Goal: Information Seeking & Learning: Learn about a topic

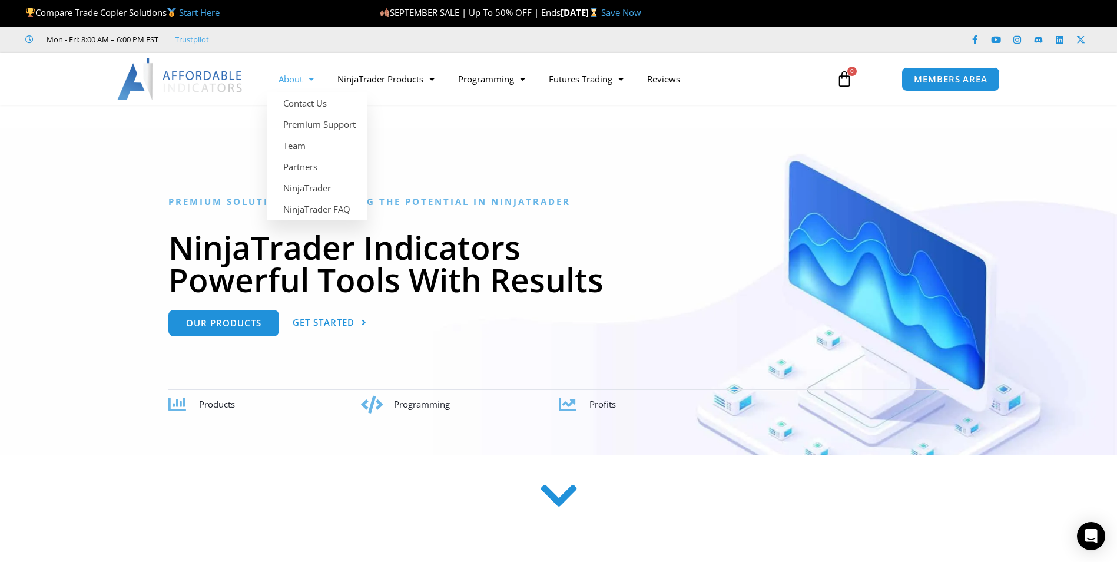
click at [312, 82] on span "Menu" at bounding box center [308, 79] width 11 height 21
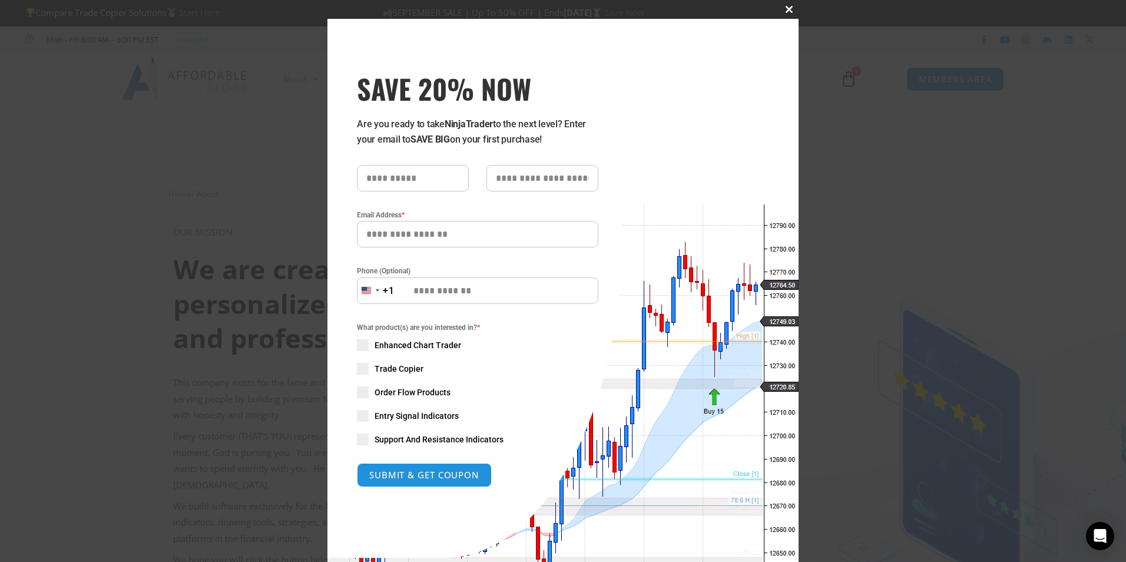
click at [786, 9] on span "SAVE 20% NOW popup" at bounding box center [789, 9] width 19 height 7
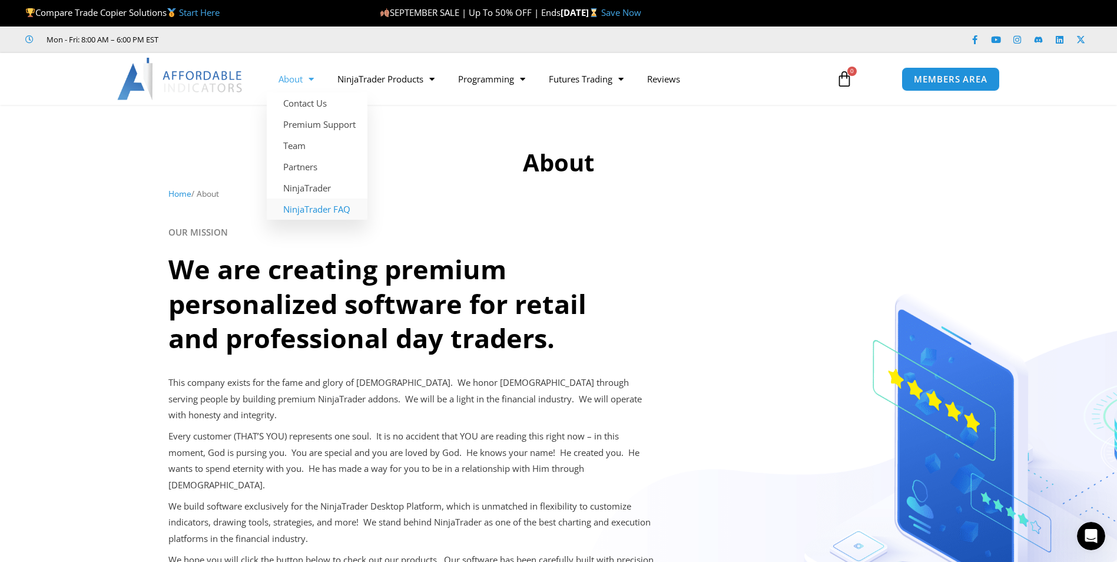
click at [304, 213] on link "NinjaTrader FAQ" at bounding box center [317, 208] width 101 height 21
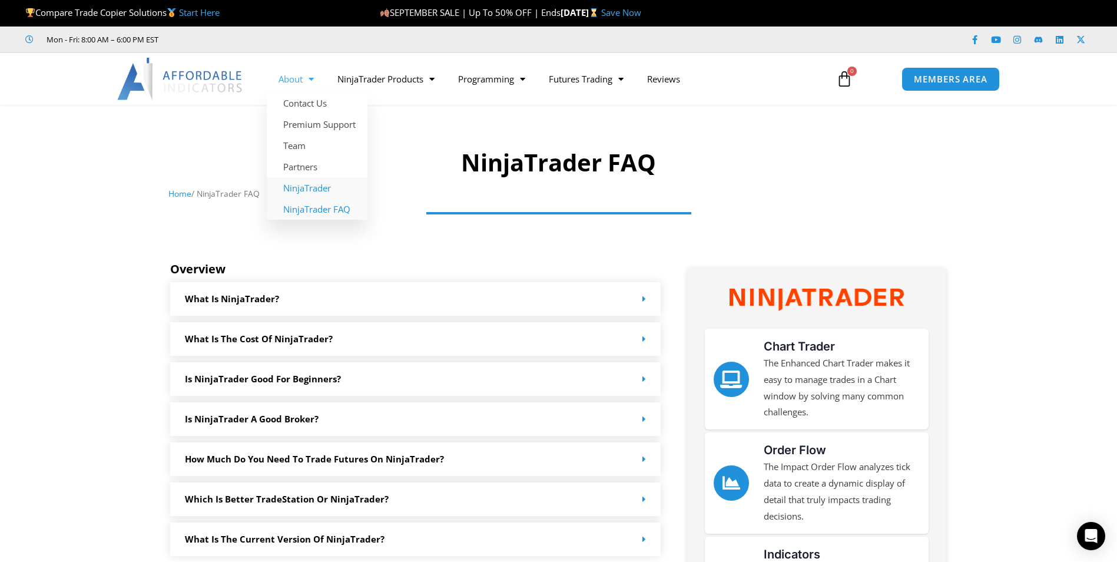
click at [300, 192] on link "NinjaTrader" at bounding box center [317, 187] width 101 height 21
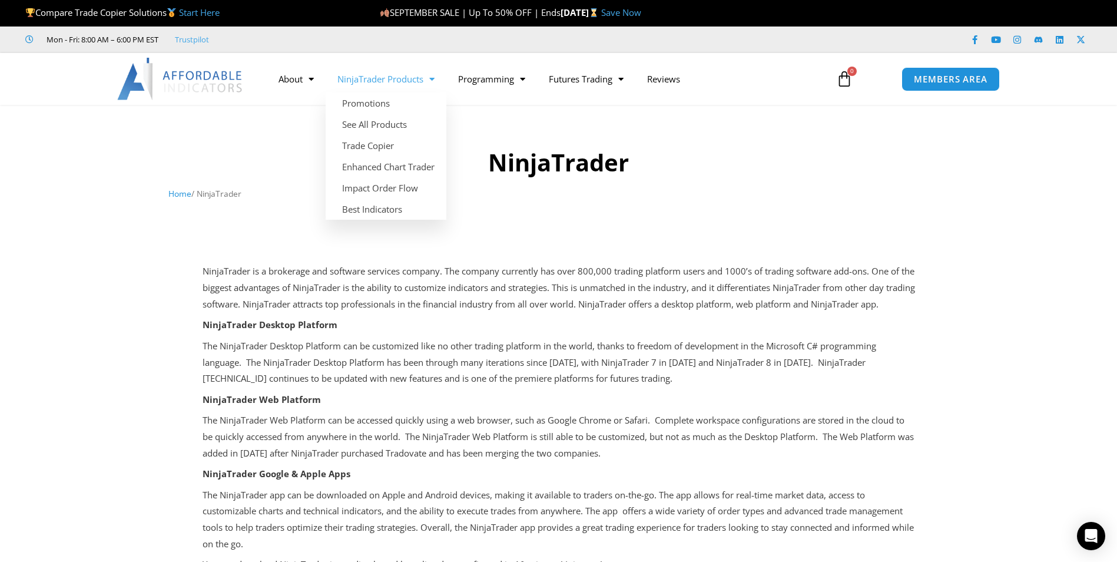
click at [405, 78] on link "NinjaTrader Products" at bounding box center [386, 78] width 121 height 27
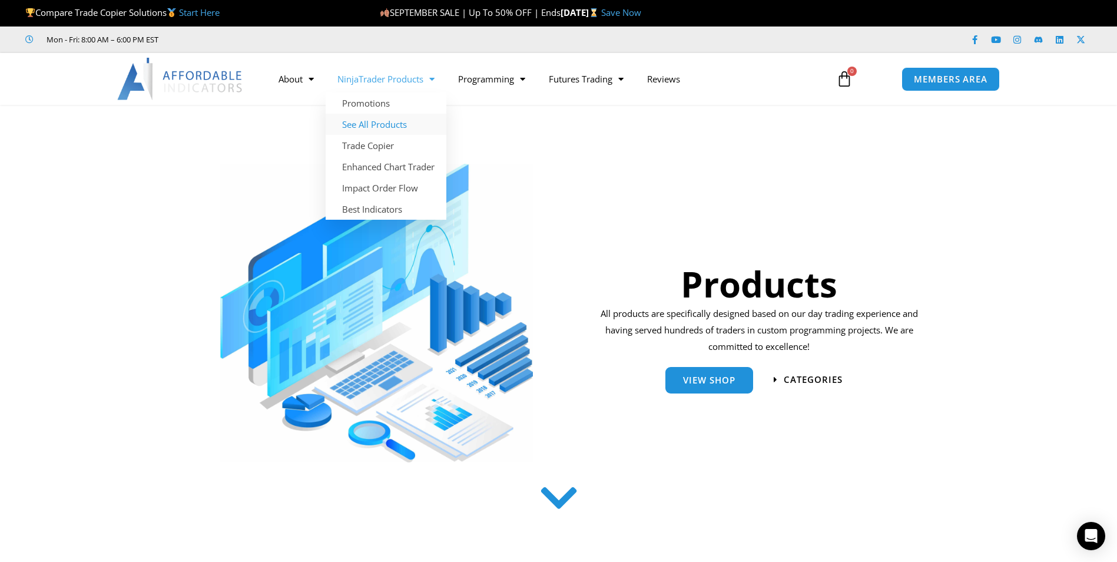
click at [377, 123] on link "See All Products" at bounding box center [386, 124] width 121 height 21
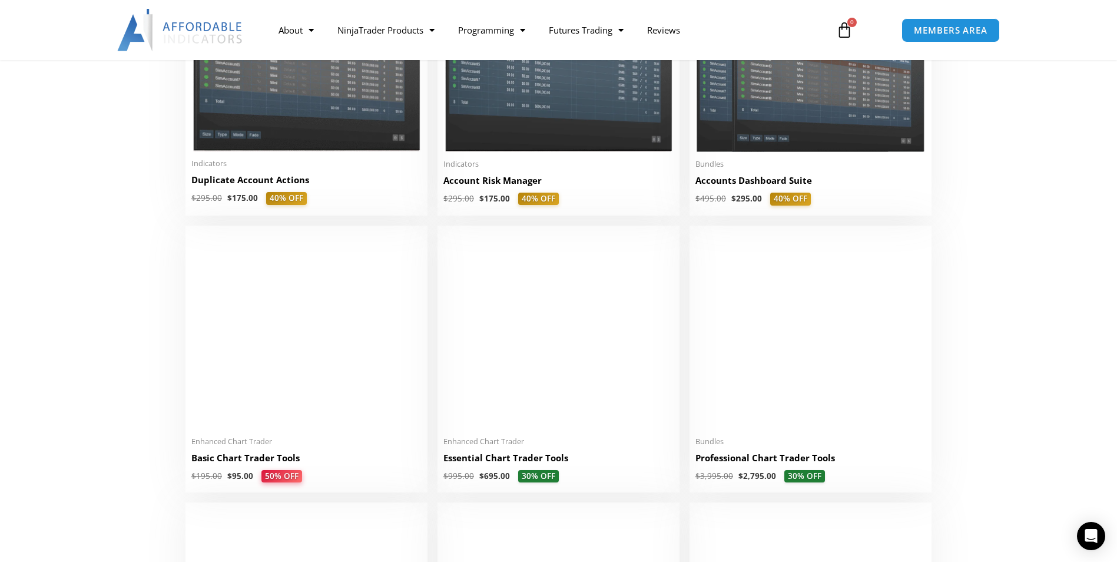
scroll to position [240, 0]
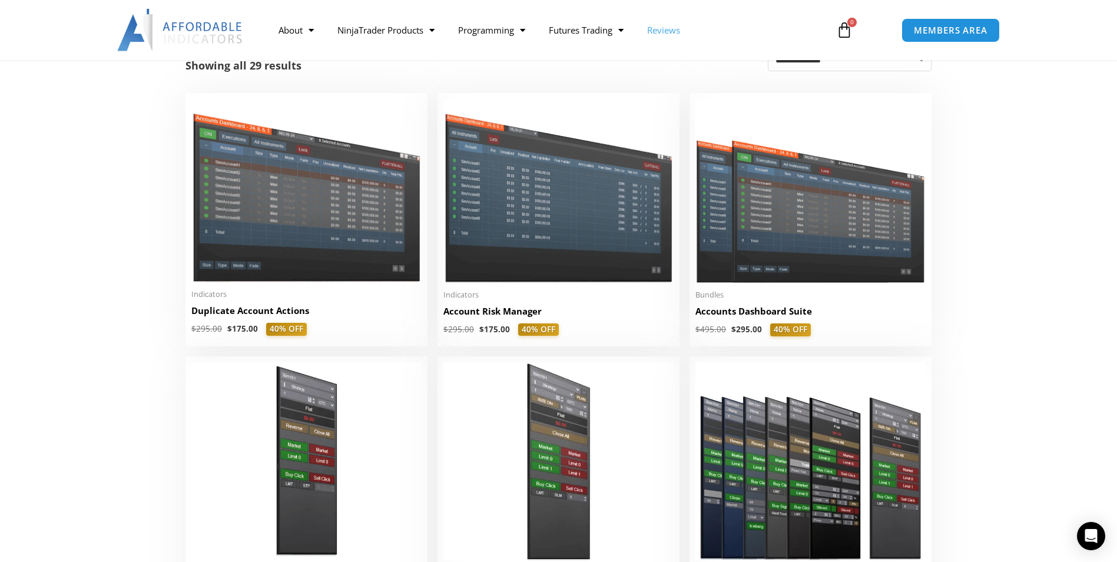
click at [672, 34] on link "Reviews" at bounding box center [663, 29] width 57 height 27
